Goal: Transaction & Acquisition: Book appointment/travel/reservation

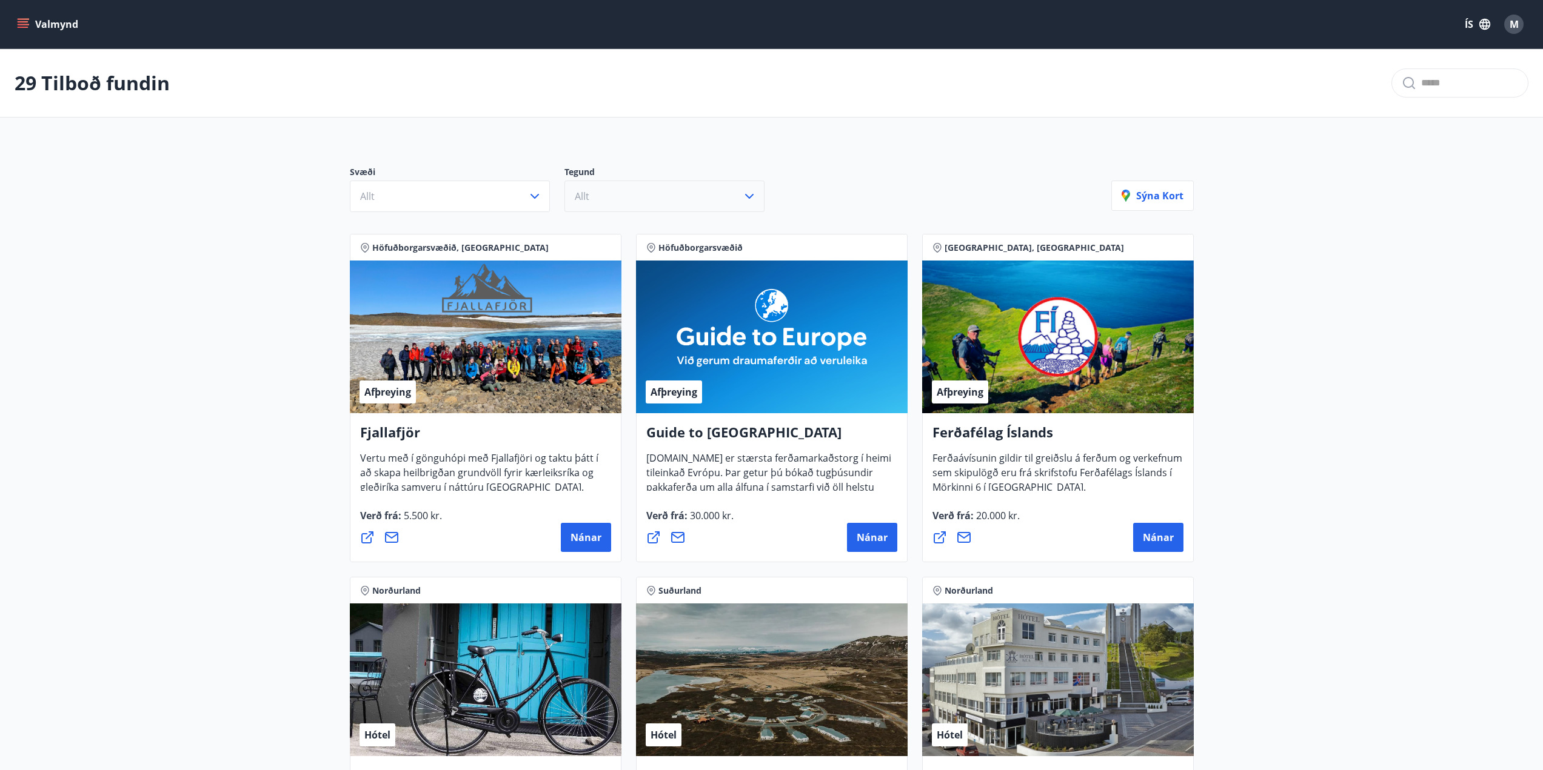
click at [704, 204] on button "Allt" at bounding box center [664, 197] width 200 height 32
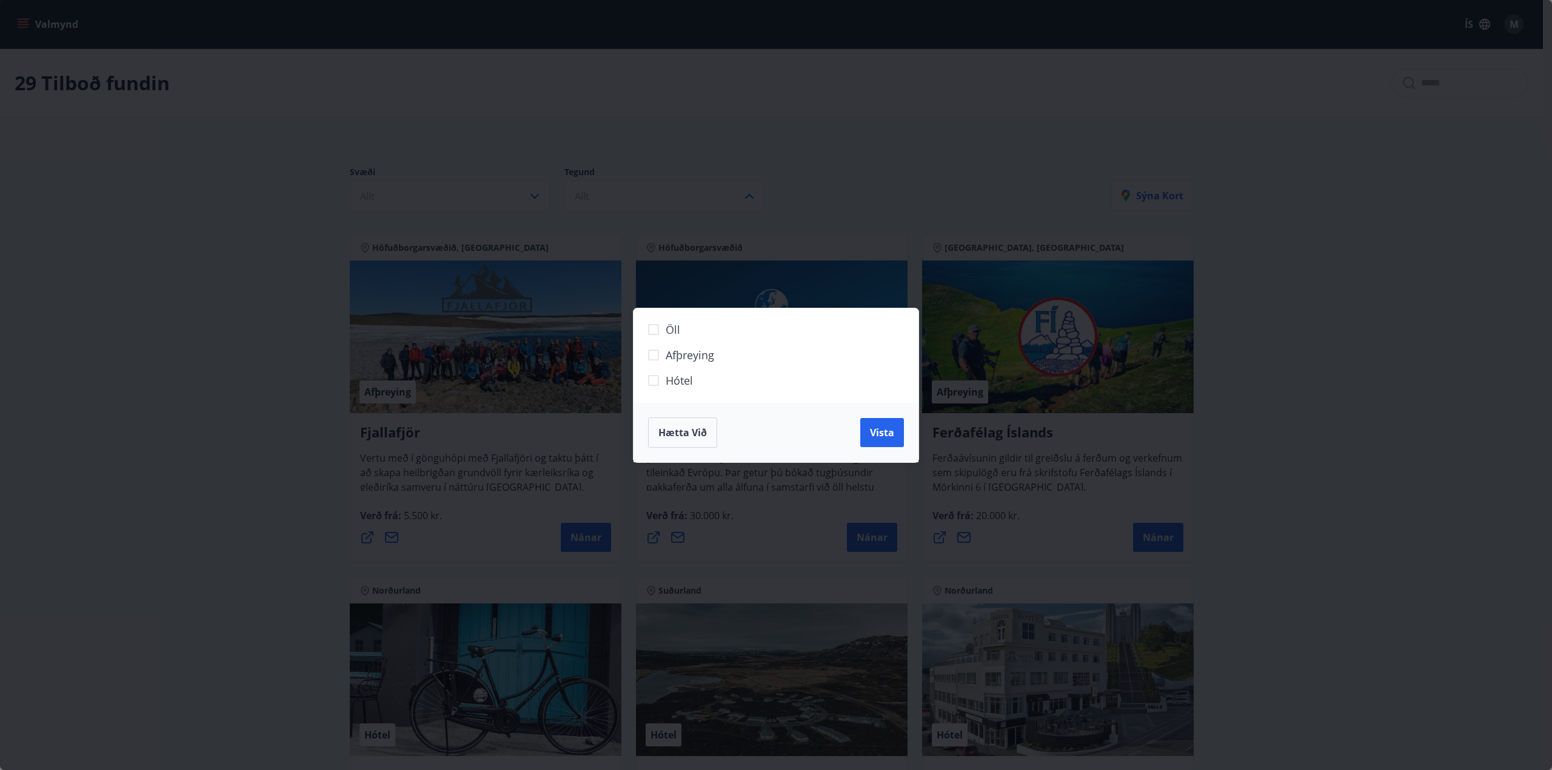
click at [690, 433] on span "Hætta við" at bounding box center [682, 432] width 48 height 13
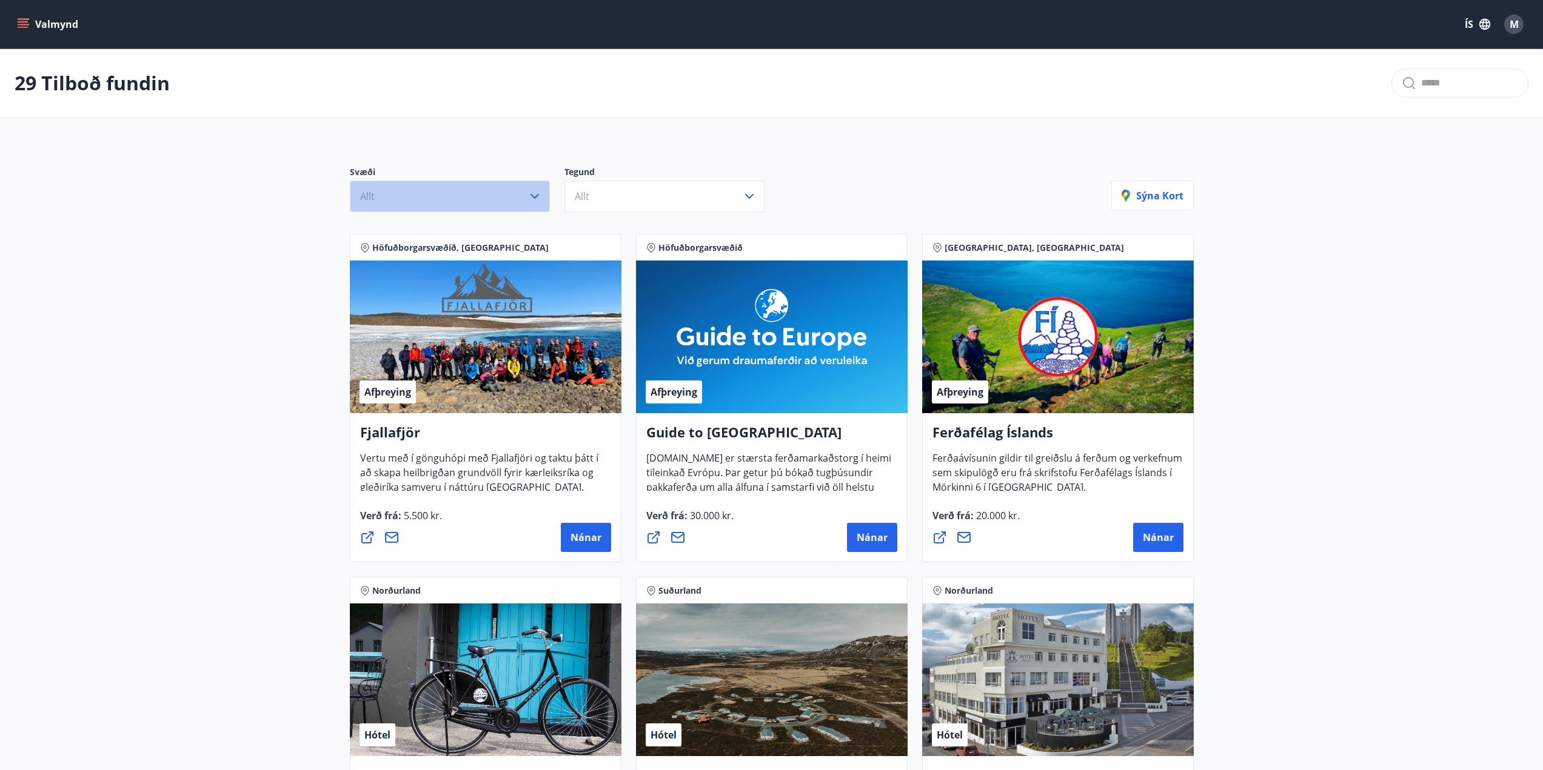
click at [469, 203] on button "Allt" at bounding box center [450, 197] width 200 height 32
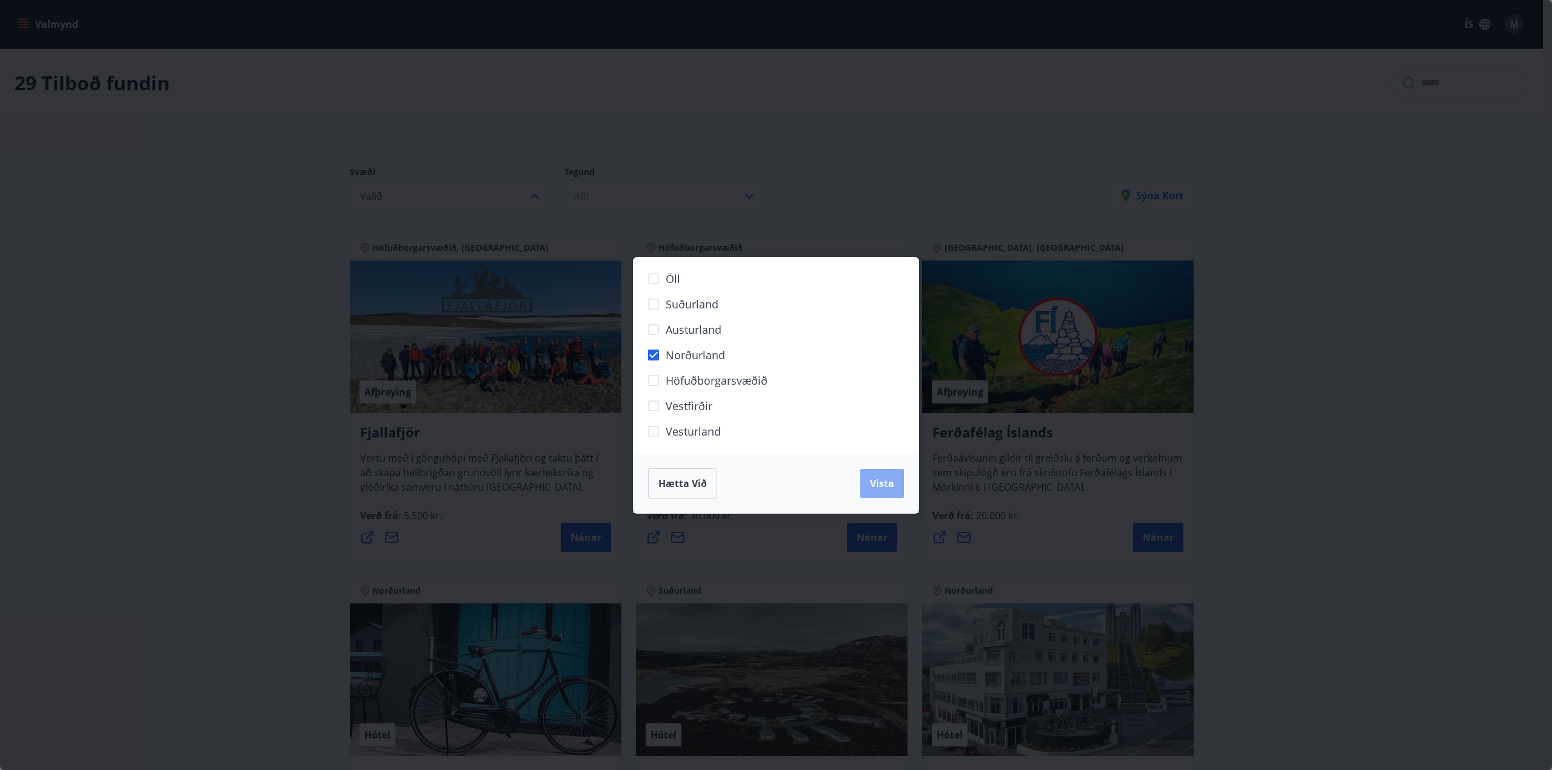
click at [879, 483] on span "Vista" at bounding box center [882, 483] width 24 height 13
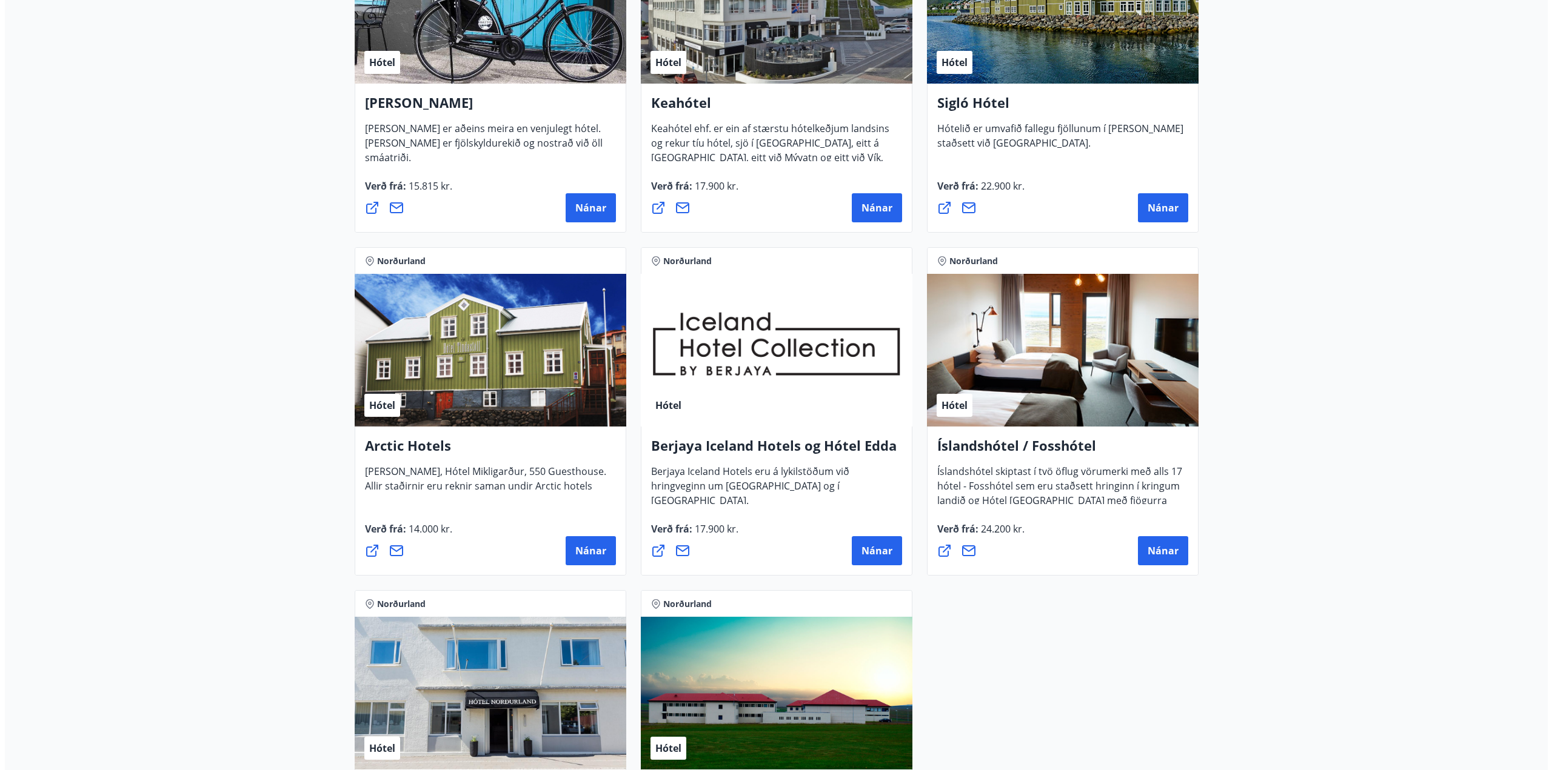
scroll to position [485, 0]
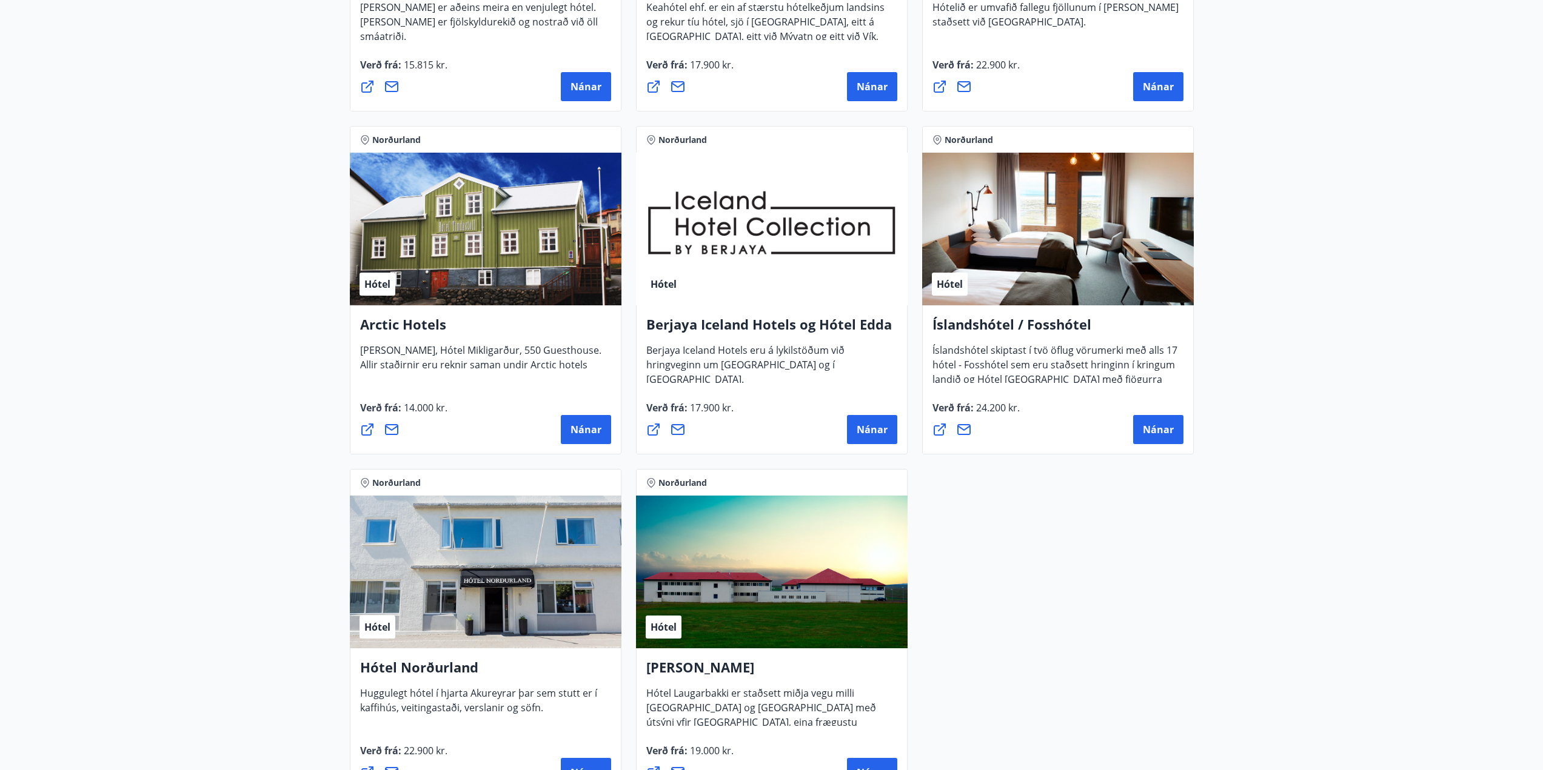
click at [1062, 256] on div "Hótel" at bounding box center [1058, 229] width 272 height 153
click at [1156, 433] on span "Nánar" at bounding box center [1158, 429] width 31 height 13
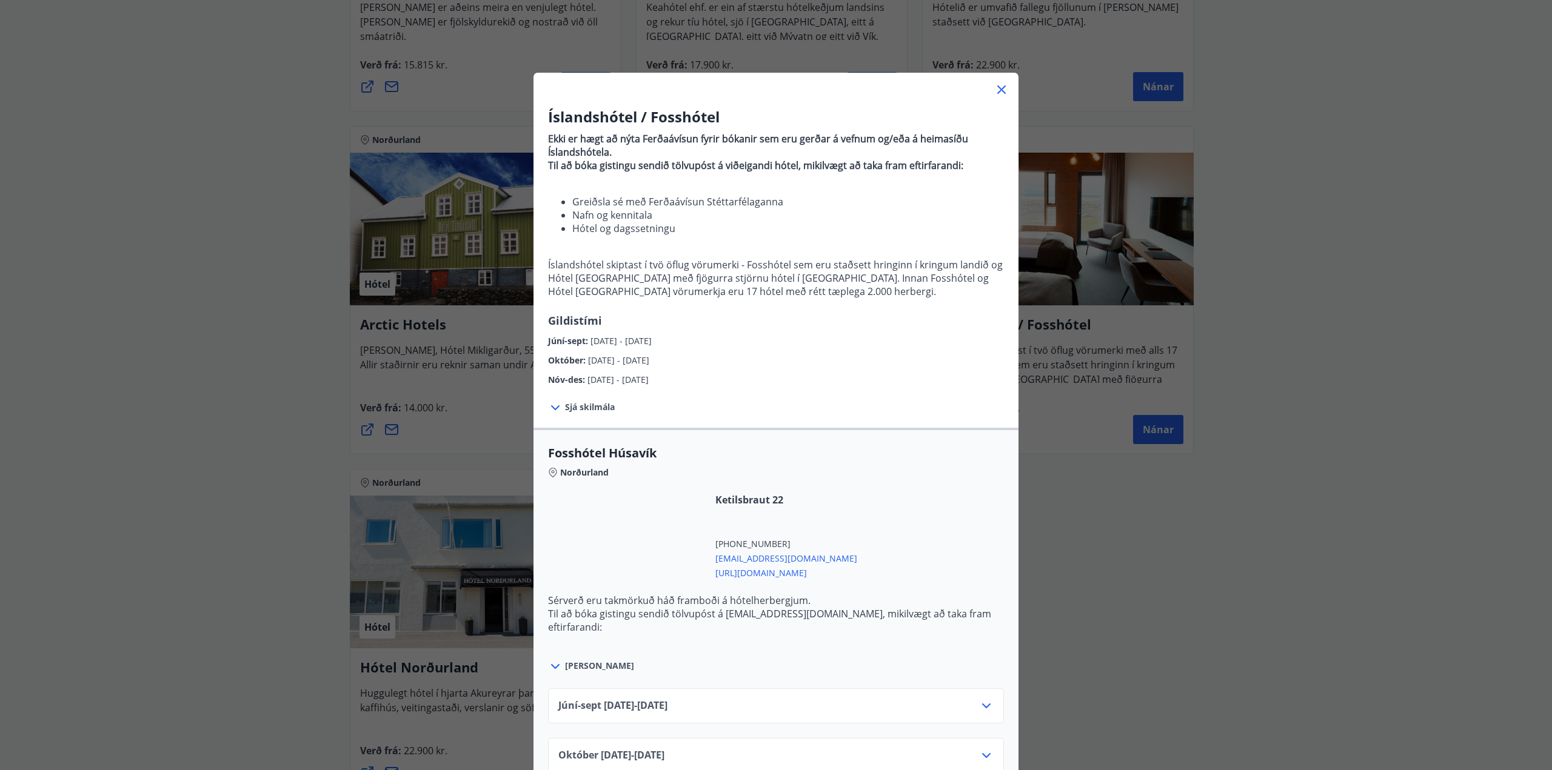
scroll to position [121, 0]
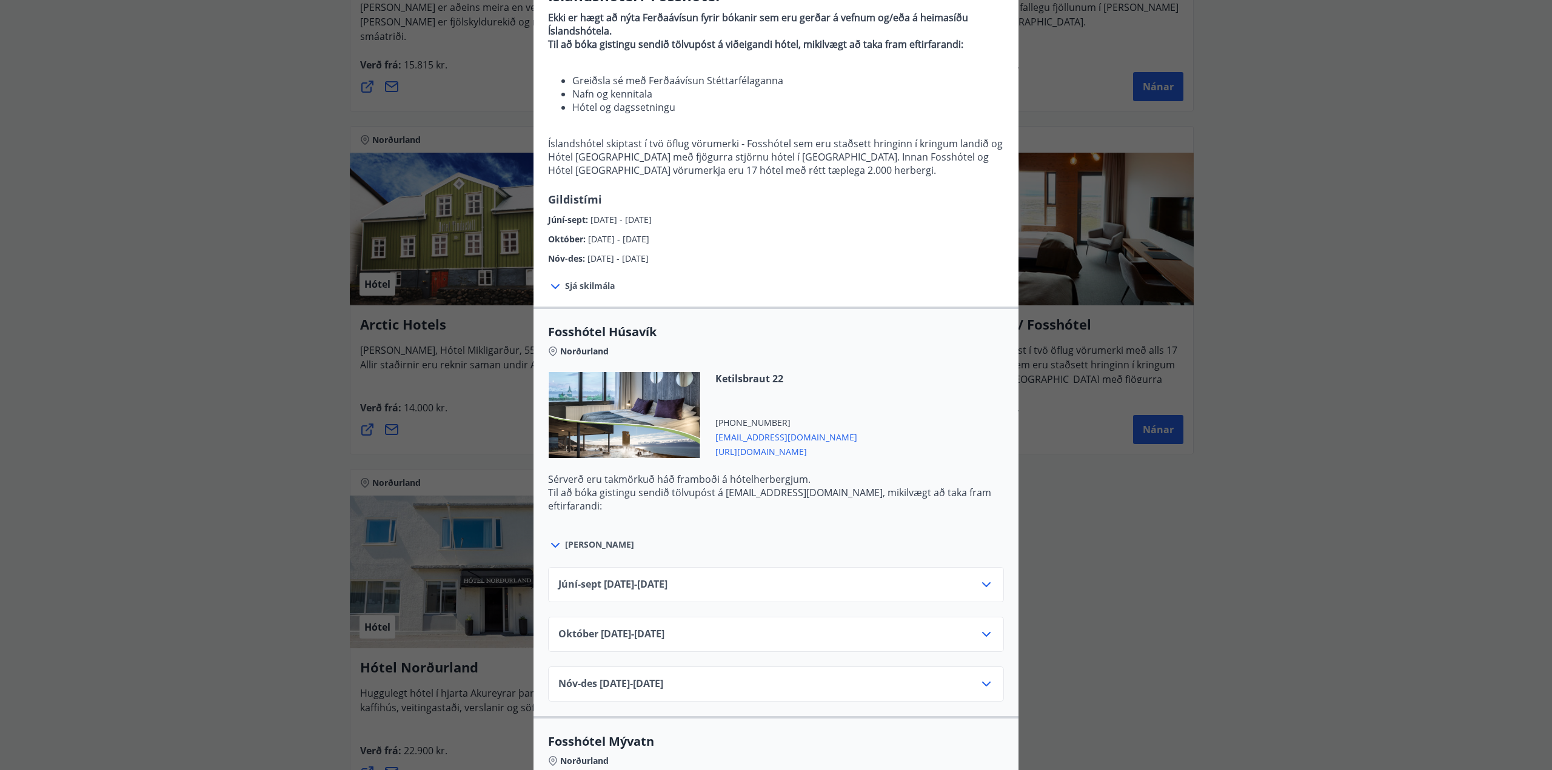
click at [918, 588] on div "Júní-[DATE]06.25 - [DATE]" at bounding box center [775, 590] width 435 height 24
click at [972, 584] on div "Júní-[DATE]06.25 - [DATE]" at bounding box center [775, 590] width 435 height 24
click at [986, 584] on icon at bounding box center [986, 585] width 15 height 15
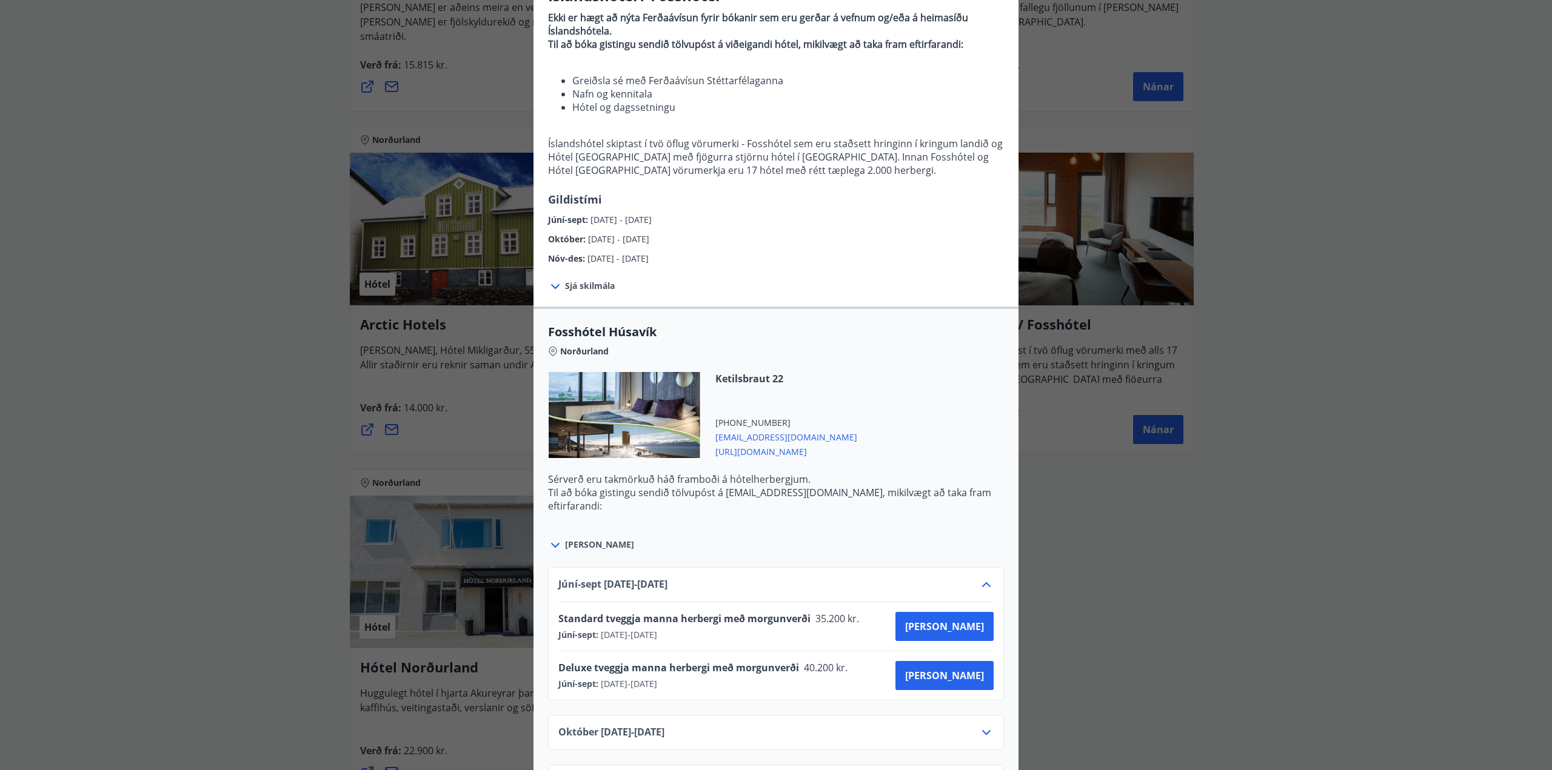
click at [986, 584] on icon at bounding box center [986, 585] width 15 height 15
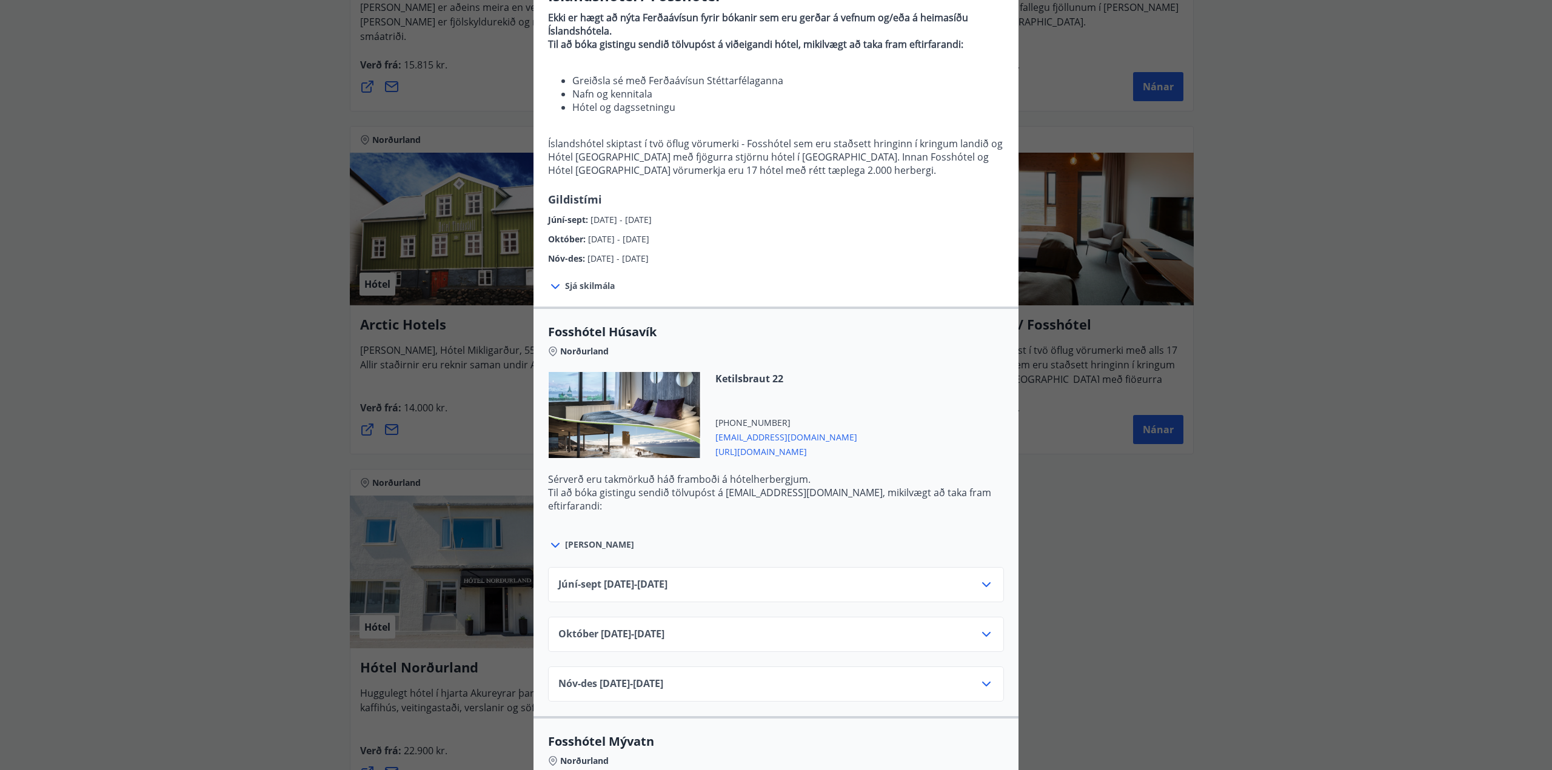
click at [663, 638] on span "[DATE]10.25 - [DATE]" at bounding box center [611, 634] width 106 height 15
click at [979, 631] on icon at bounding box center [986, 634] width 15 height 15
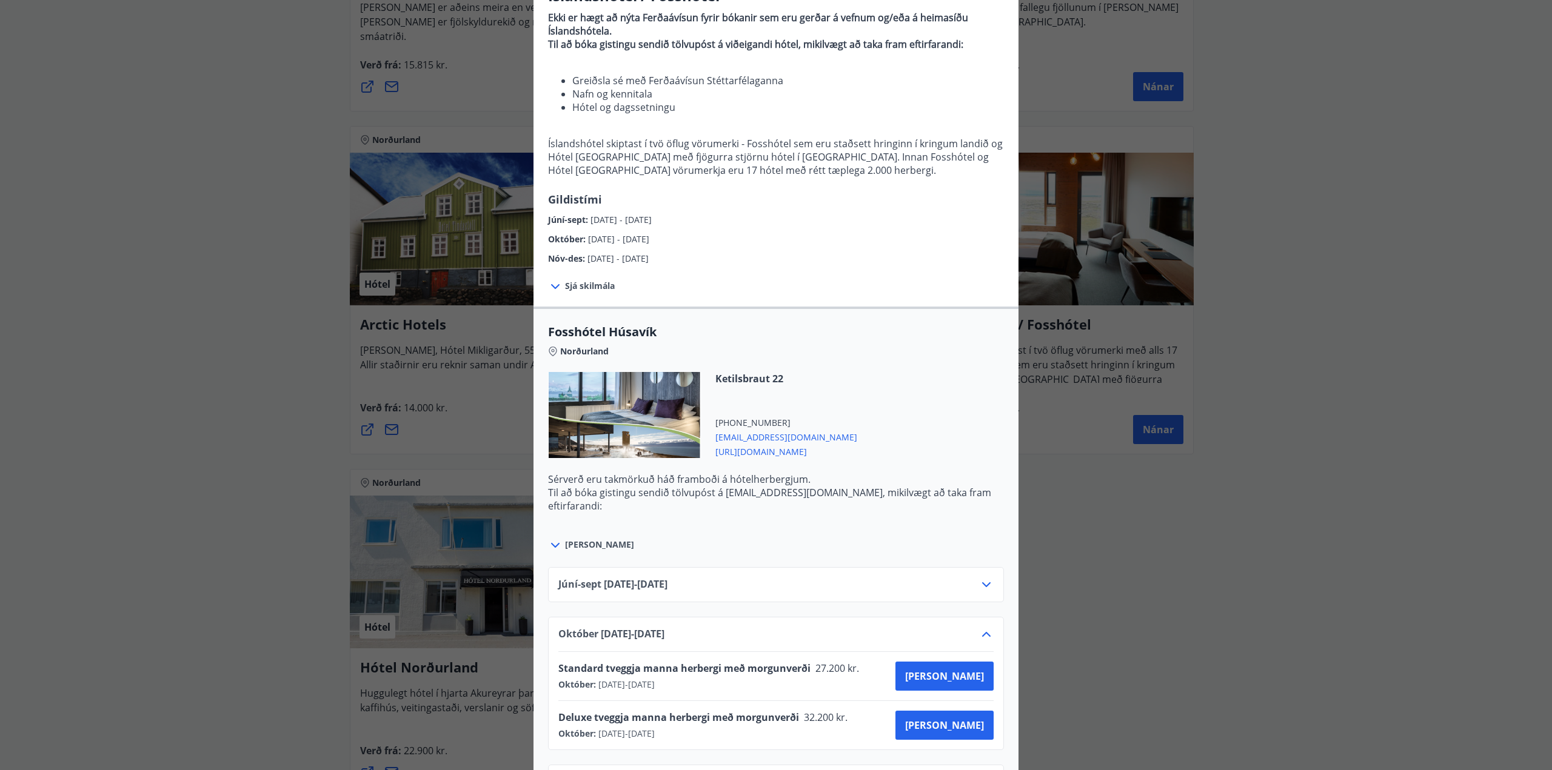
click at [979, 631] on icon at bounding box center [986, 634] width 15 height 15
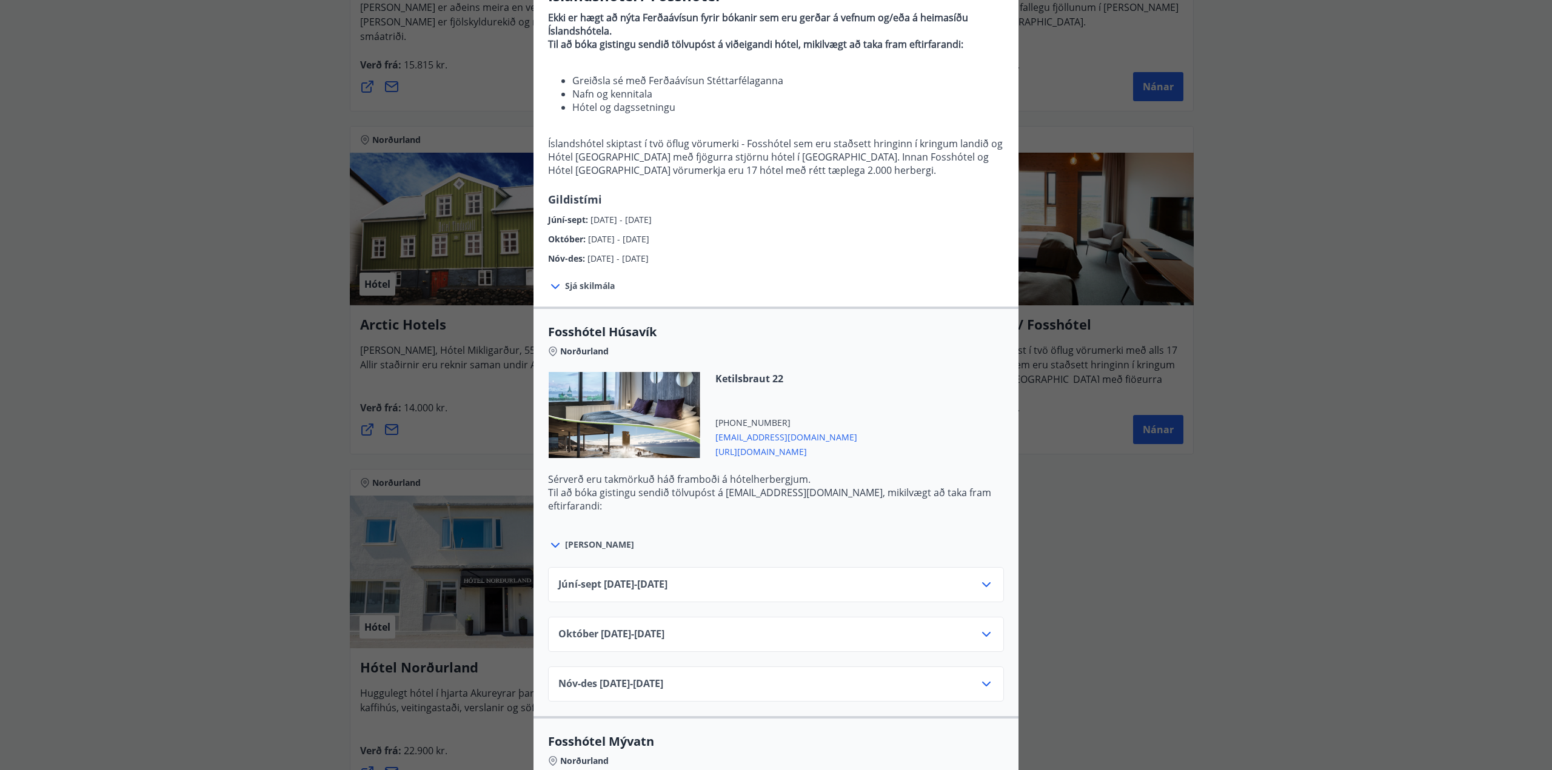
click at [979, 682] on icon at bounding box center [986, 684] width 15 height 15
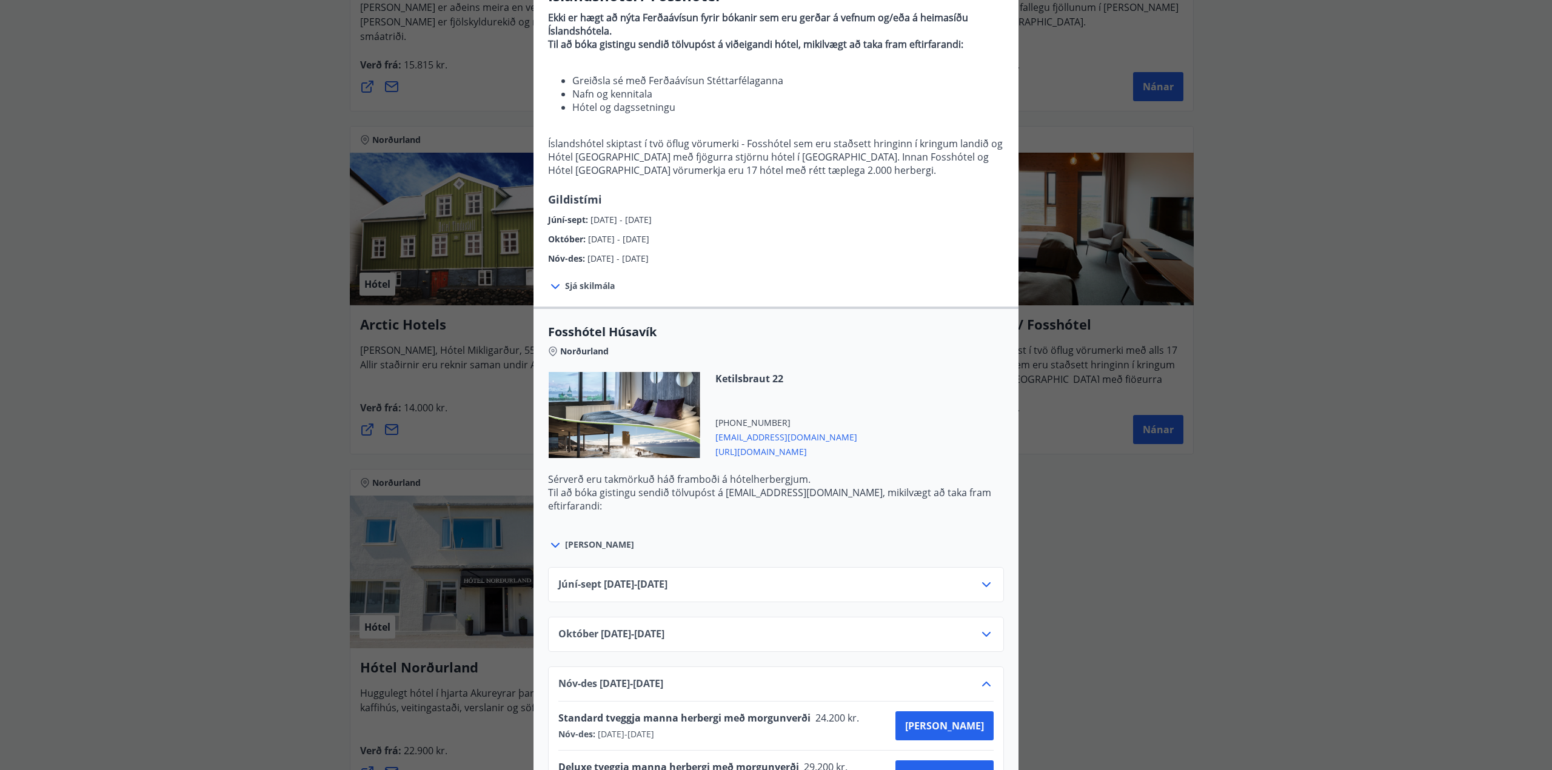
click at [979, 682] on icon at bounding box center [986, 684] width 15 height 15
